Goal: Obtain resource: Download file/media

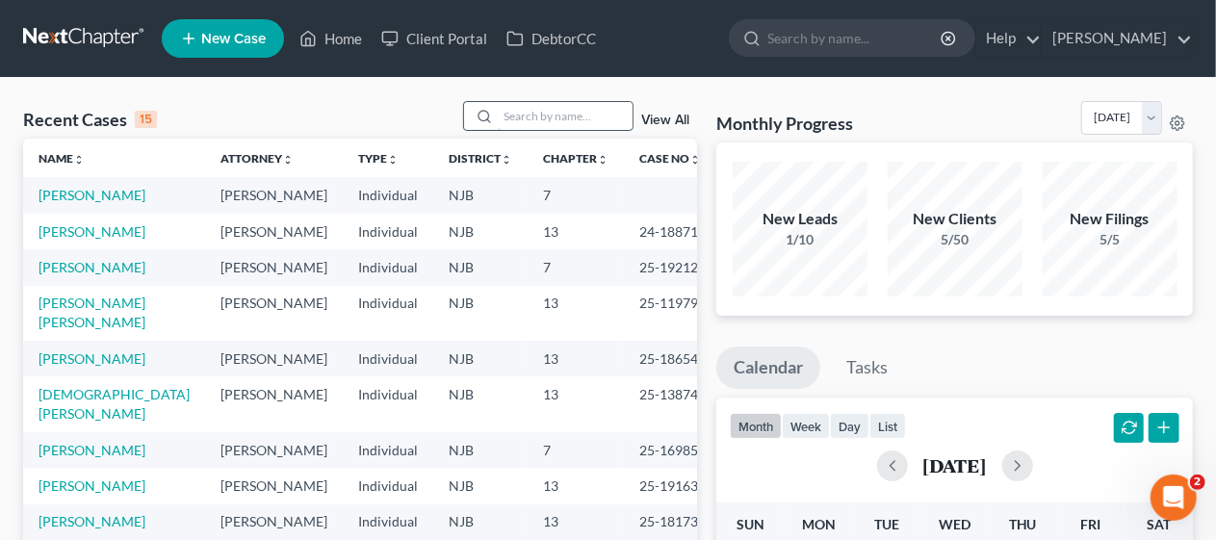
click at [510, 119] on input "search" at bounding box center [565, 116] width 135 height 28
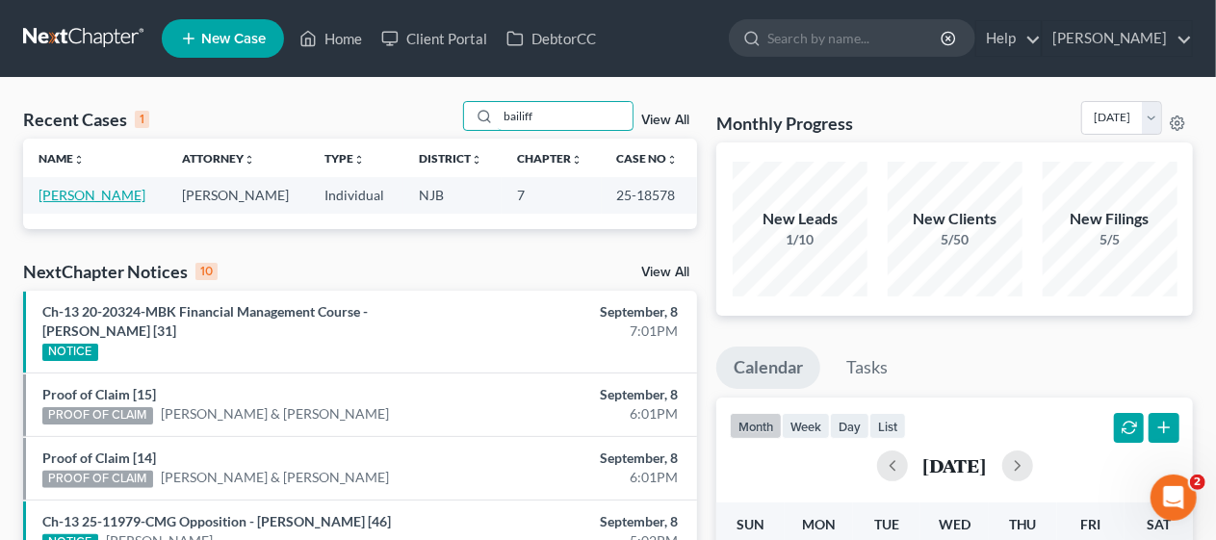
type input "bailiff"
click at [79, 194] on link "[PERSON_NAME]" at bounding box center [92, 195] width 107 height 16
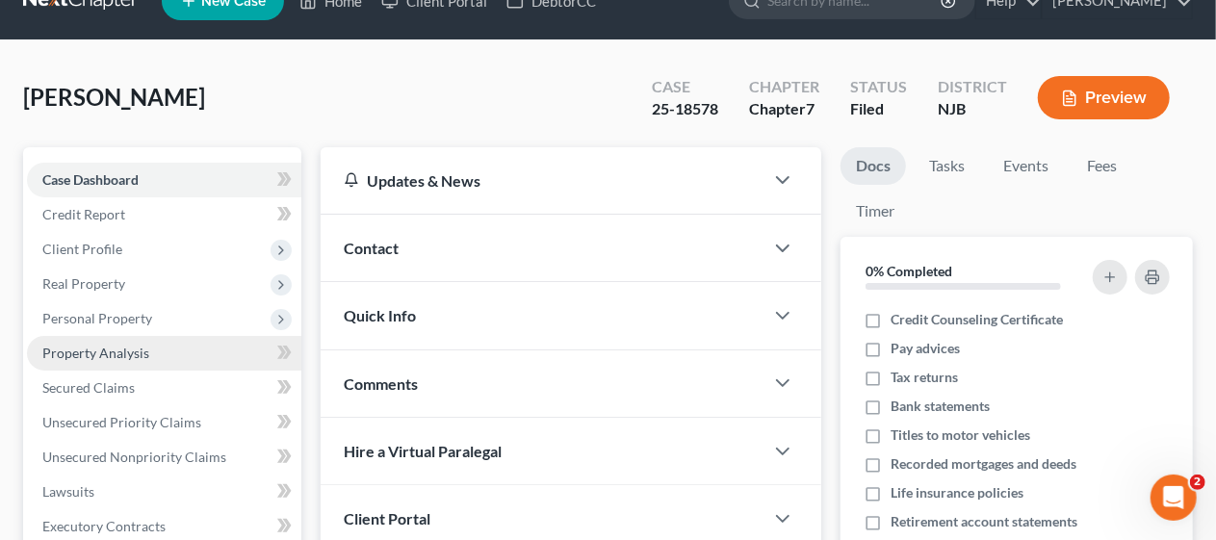
scroll to position [96, 0]
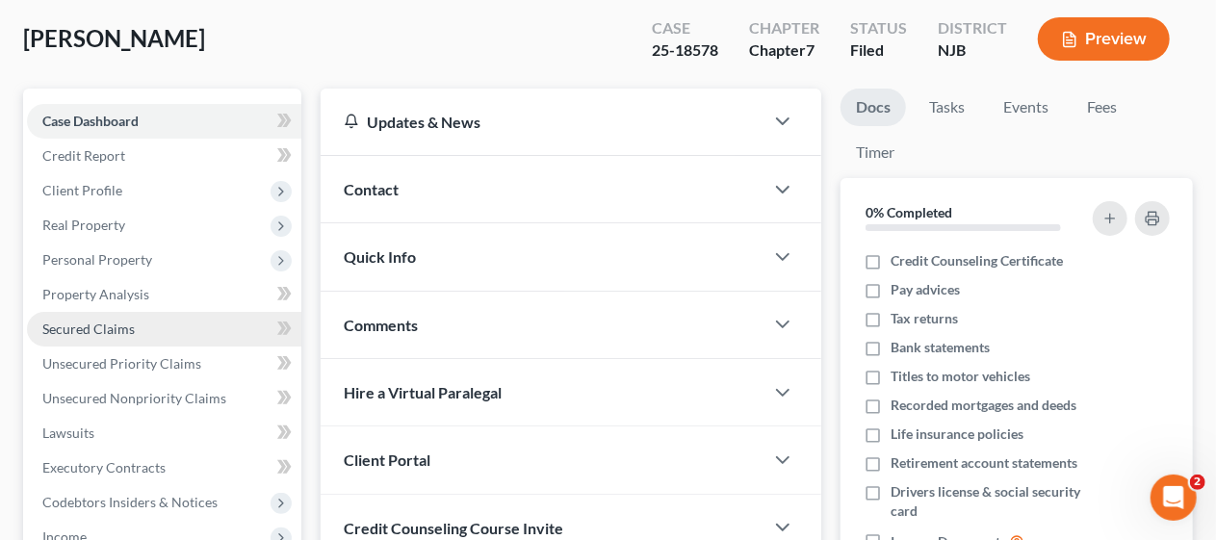
click at [181, 319] on link "Secured Claims" at bounding box center [164, 329] width 274 height 35
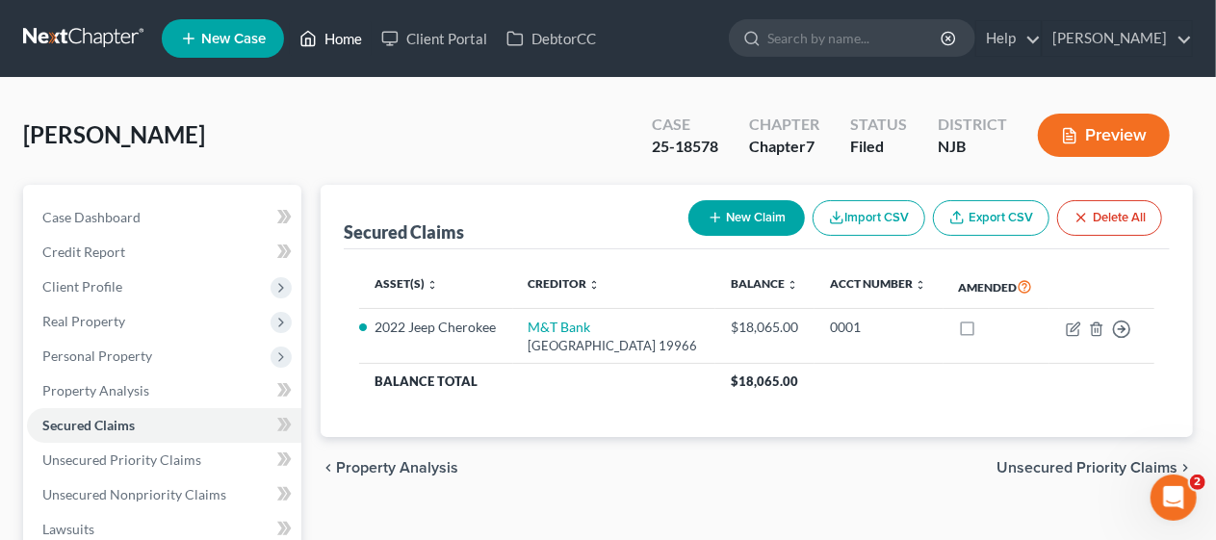
click at [346, 39] on link "Home" at bounding box center [331, 38] width 82 height 35
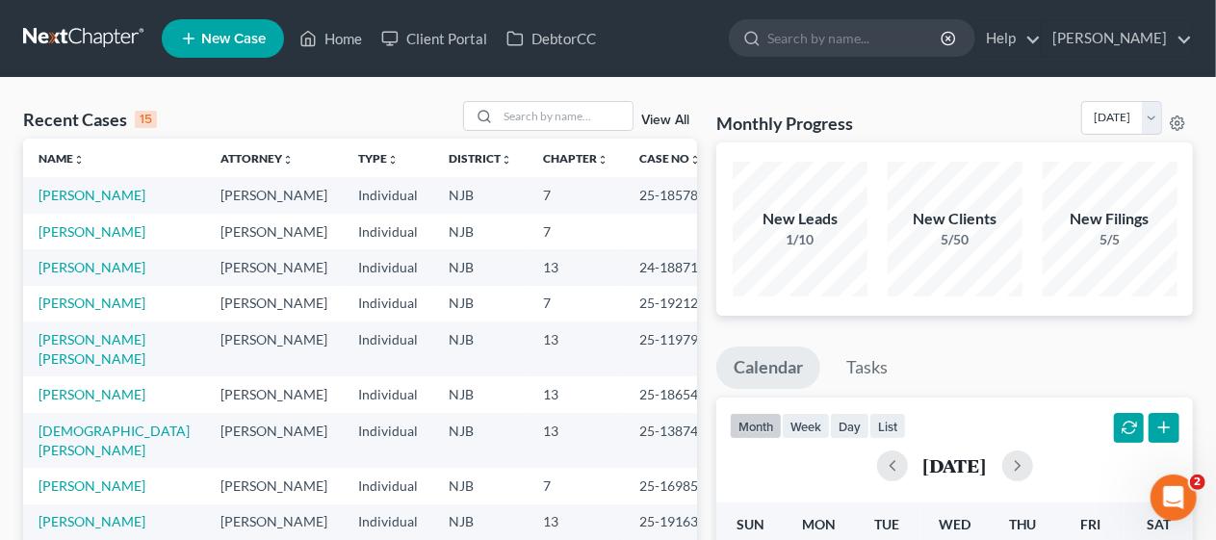
click at [89, 193] on link "[PERSON_NAME]" at bounding box center [92, 195] width 107 height 16
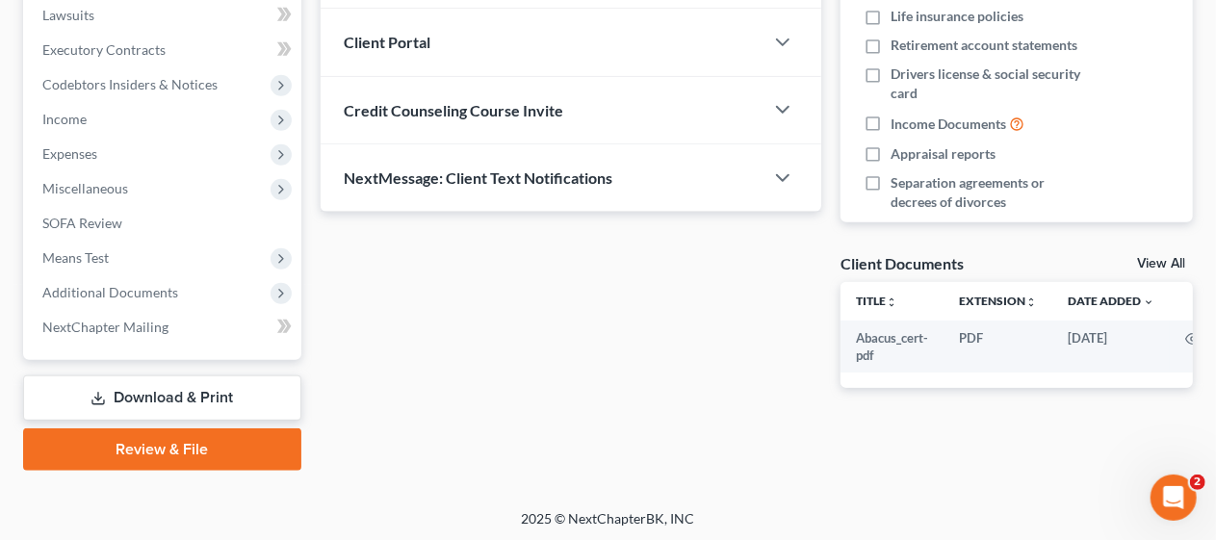
scroll to position [515, 0]
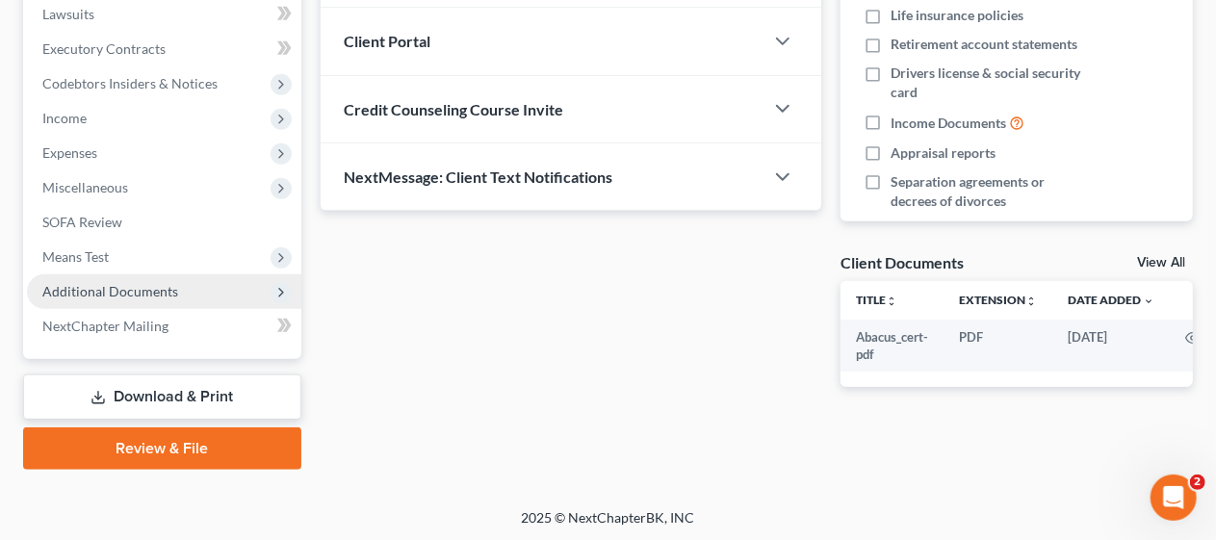
click at [127, 283] on span "Additional Documents" at bounding box center [110, 291] width 136 height 16
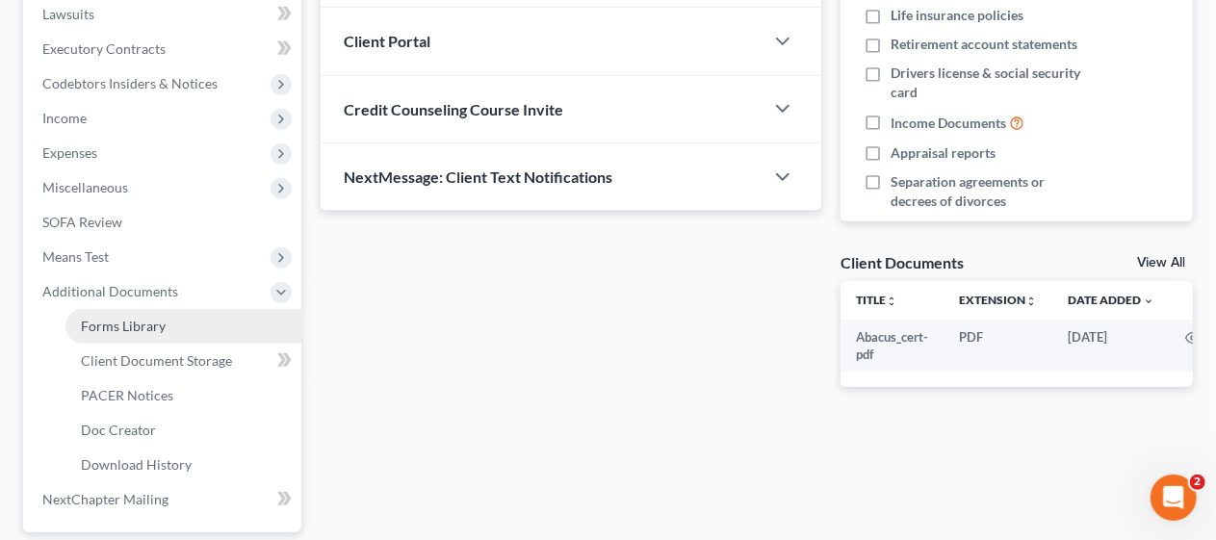
click at [179, 320] on link "Forms Library" at bounding box center [183, 326] width 236 height 35
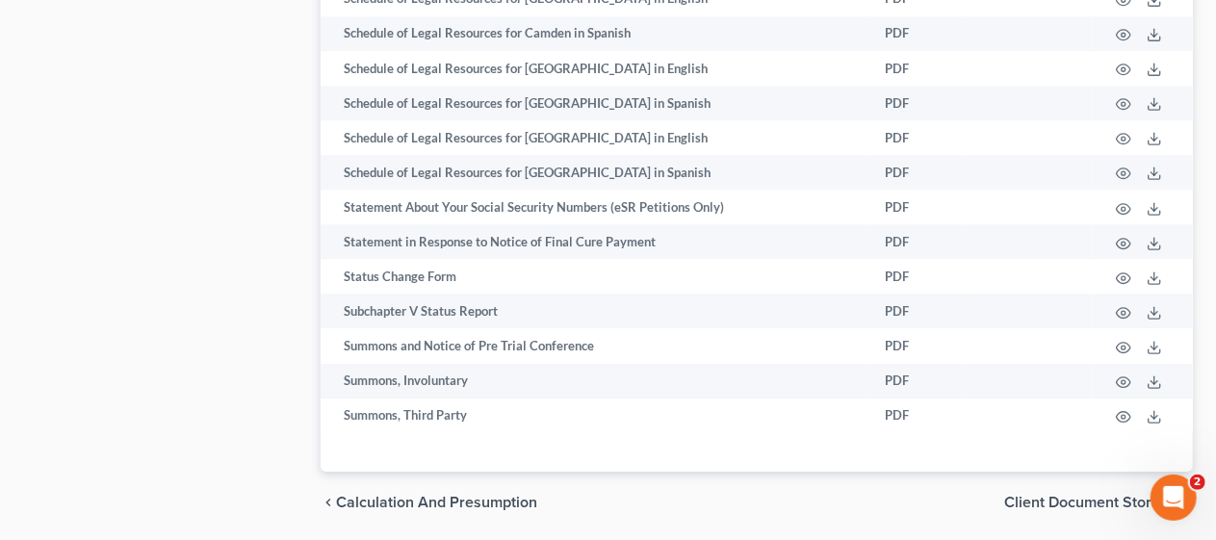
scroll to position [6431, 0]
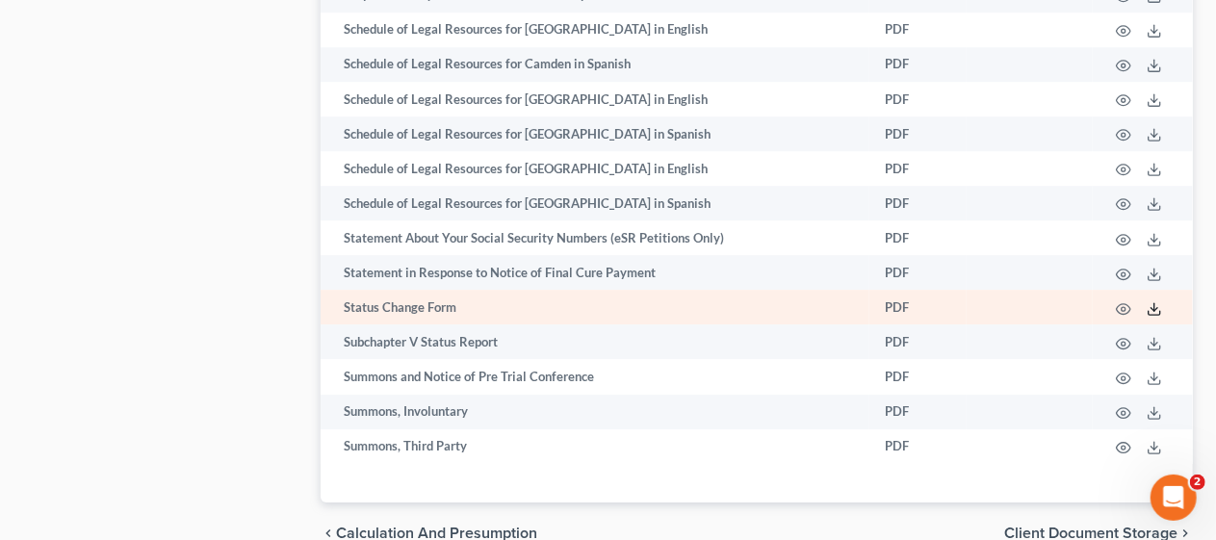
click at [1153, 303] on icon at bounding box center [1154, 308] width 15 height 15
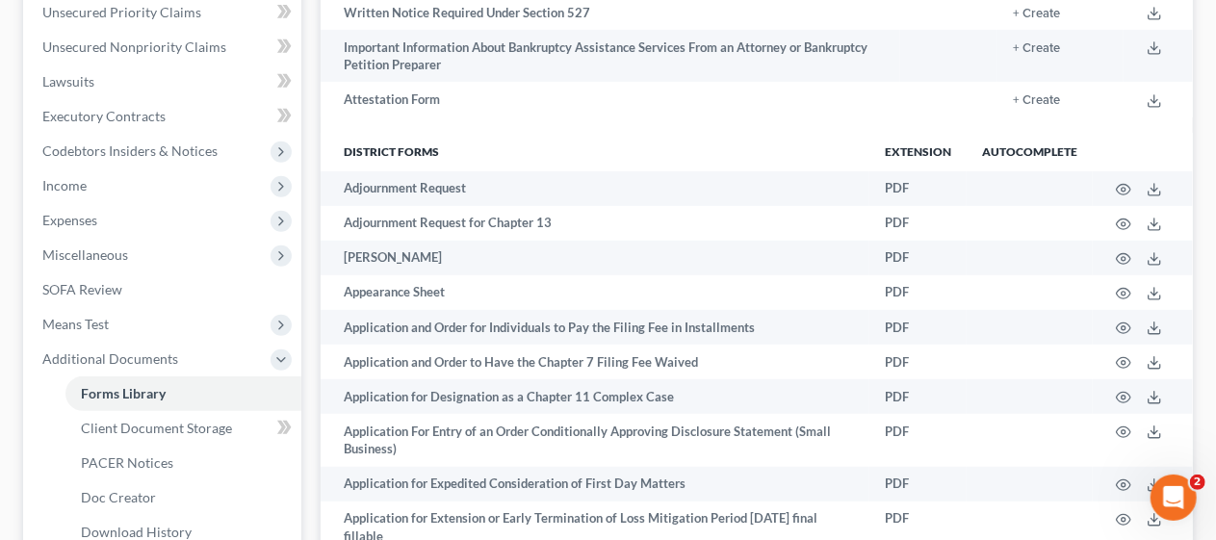
scroll to position [0, 0]
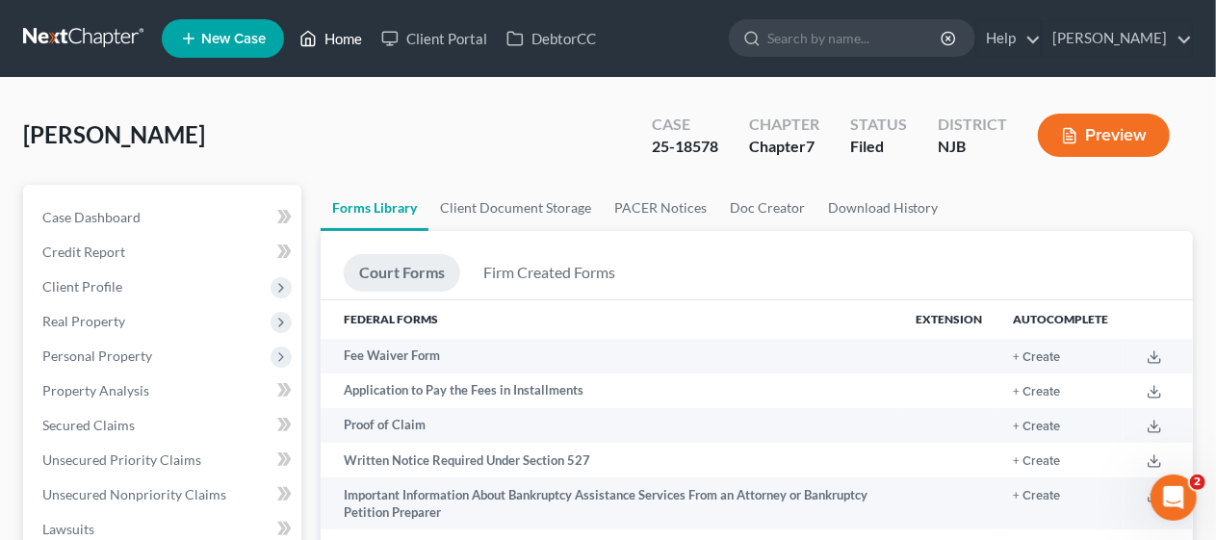
click at [351, 36] on link "Home" at bounding box center [331, 38] width 82 height 35
